Goal: Task Accomplishment & Management: Use online tool/utility

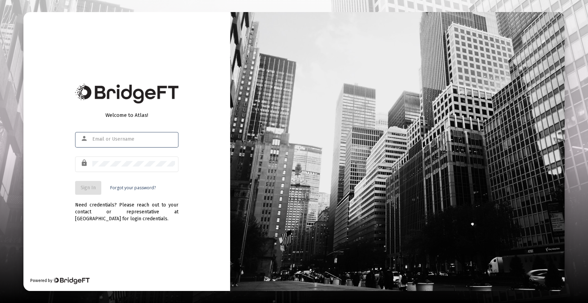
click at [126, 137] on input "text" at bounding box center [133, 139] width 83 height 6
type input "[PERSON_NAME][EMAIL_ADDRESS][DOMAIN_NAME]"
click at [96, 186] on button "Sign In" at bounding box center [88, 188] width 26 height 14
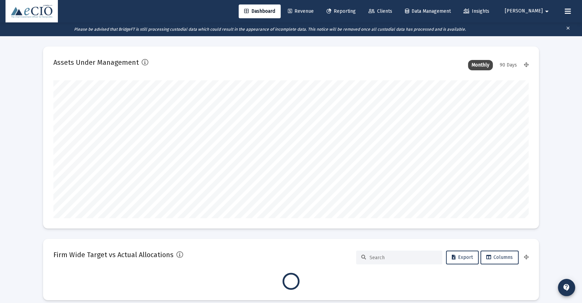
scroll to position [138, 475]
type input "[DATE]"
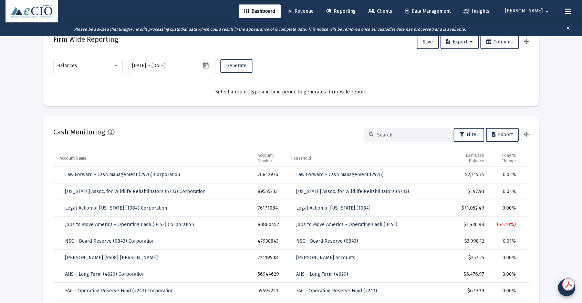
scroll to position [443, 0]
click at [94, 68] on div "Balances" at bounding box center [88, 64] width 62 height 17
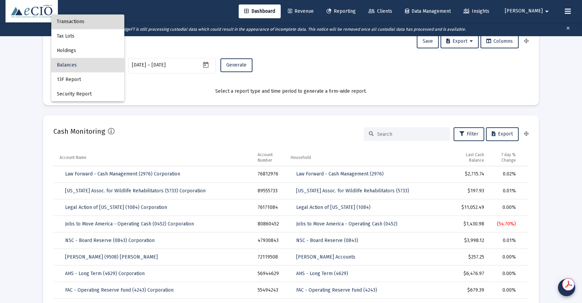
click at [96, 20] on span "Transactions" at bounding box center [88, 21] width 62 height 14
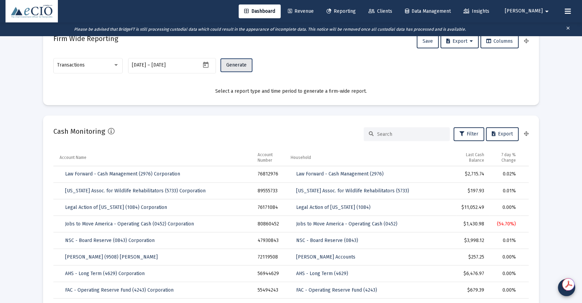
click at [238, 65] on span "Generate" at bounding box center [236, 65] width 20 height 6
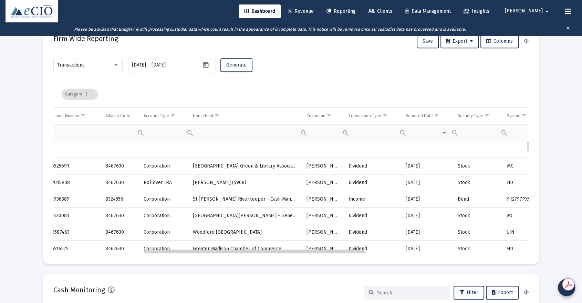
scroll to position [0, 0]
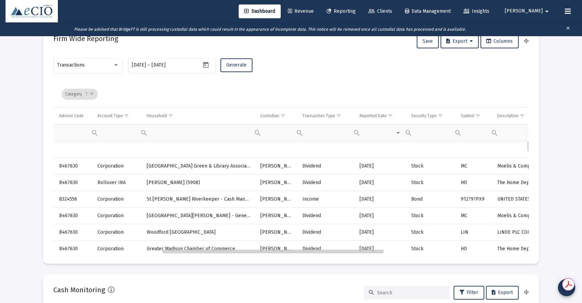
drag, startPoint x: 232, startPoint y: 251, endPoint x: 346, endPoint y: 261, distance: 113.7
click at [336, 116] on span "Show filter options for column 'Transaction Type'" at bounding box center [338, 115] width 5 height 5
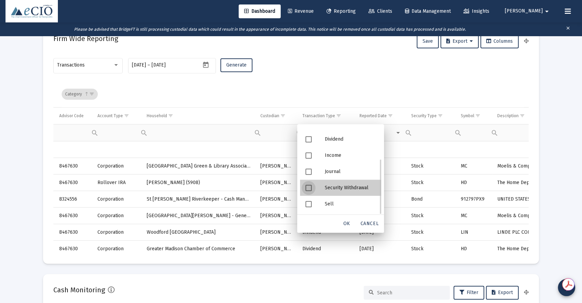
click at [343, 183] on div "Security Withdrawal" at bounding box center [350, 187] width 62 height 16
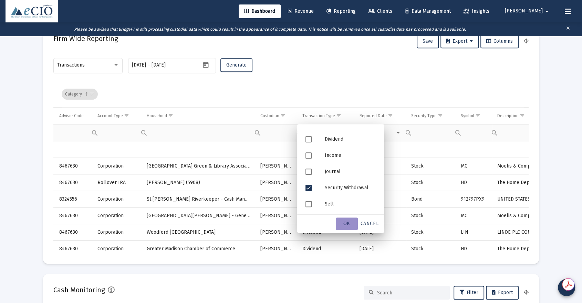
click at [347, 228] on div "OK" at bounding box center [347, 223] width 22 height 12
